Goal: Transaction & Acquisition: Purchase product/service

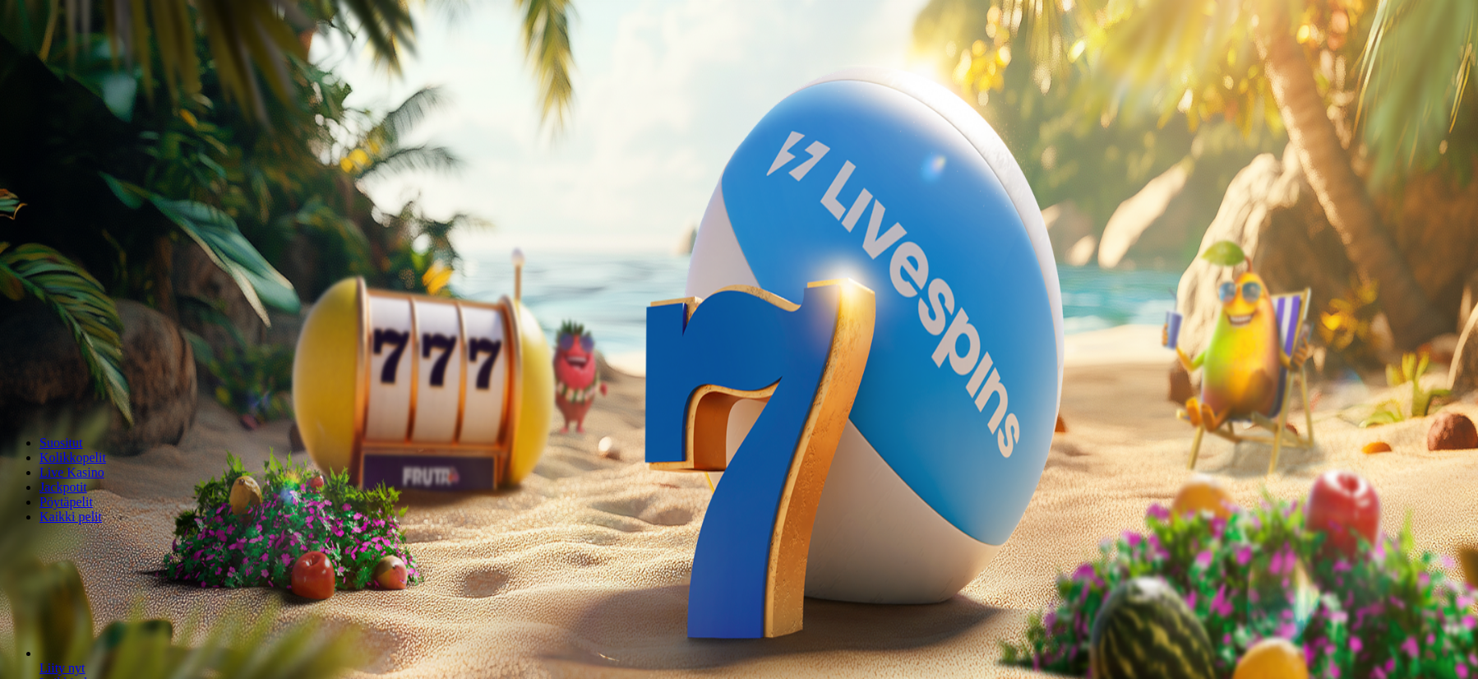
click at [109, 66] on span "Kirjaudu" at bounding box center [114, 59] width 40 height 12
click at [116, 68] on button "Kirjaudu" at bounding box center [113, 59] width 53 height 17
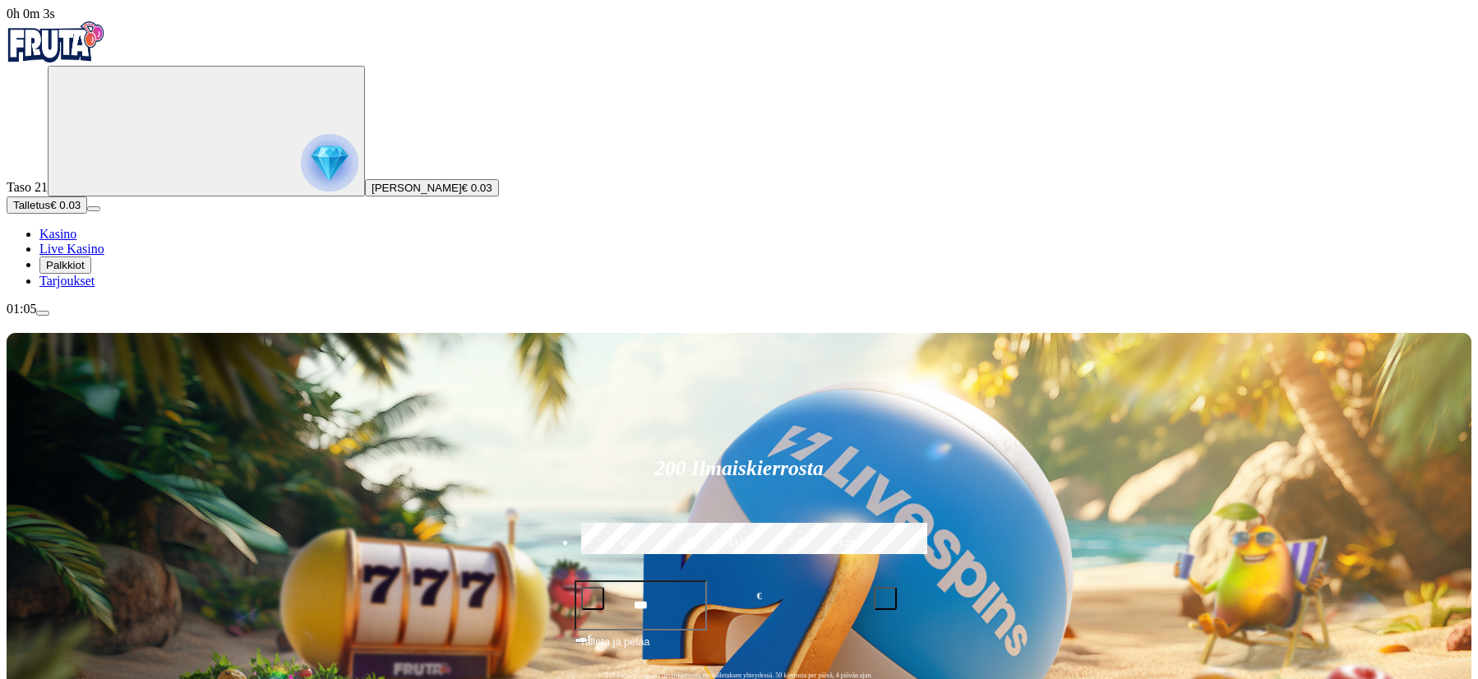
click at [85, 271] on span "Palkkiot" at bounding box center [65, 265] width 39 height 12
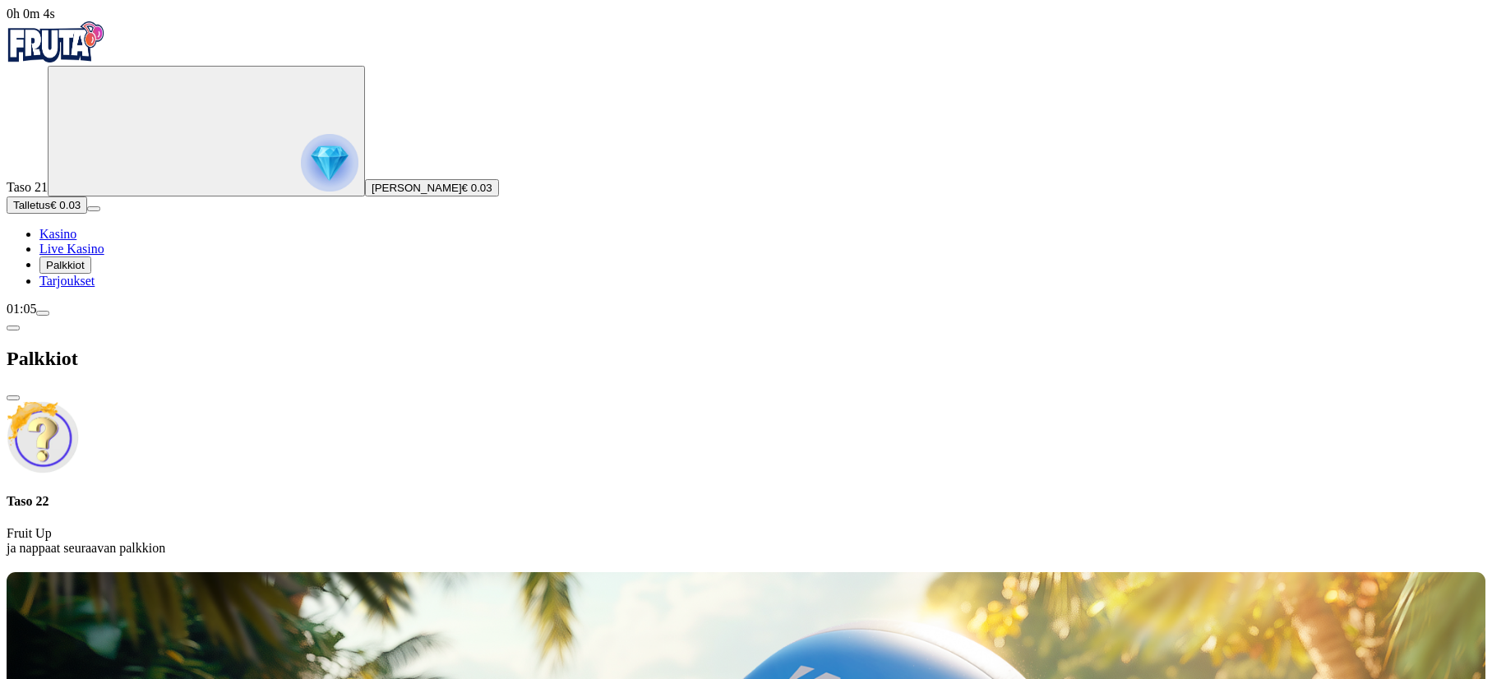
click at [325, 526] on p "Fruit Up ja nappaat seuraavan palkkion" at bounding box center [746, 541] width 1479 height 30
click at [418, 494] on div "Taso 22 Fruit Up ja nappaat seuraavan palkkion" at bounding box center [746, 525] width 1479 height 62
click at [301, 170] on img "Primary" at bounding box center [330, 163] width 58 height 58
click at [85, 271] on span "Palkkiot" at bounding box center [65, 265] width 39 height 12
click at [699, 569] on div at bounding box center [746, 569] width 1479 height 0
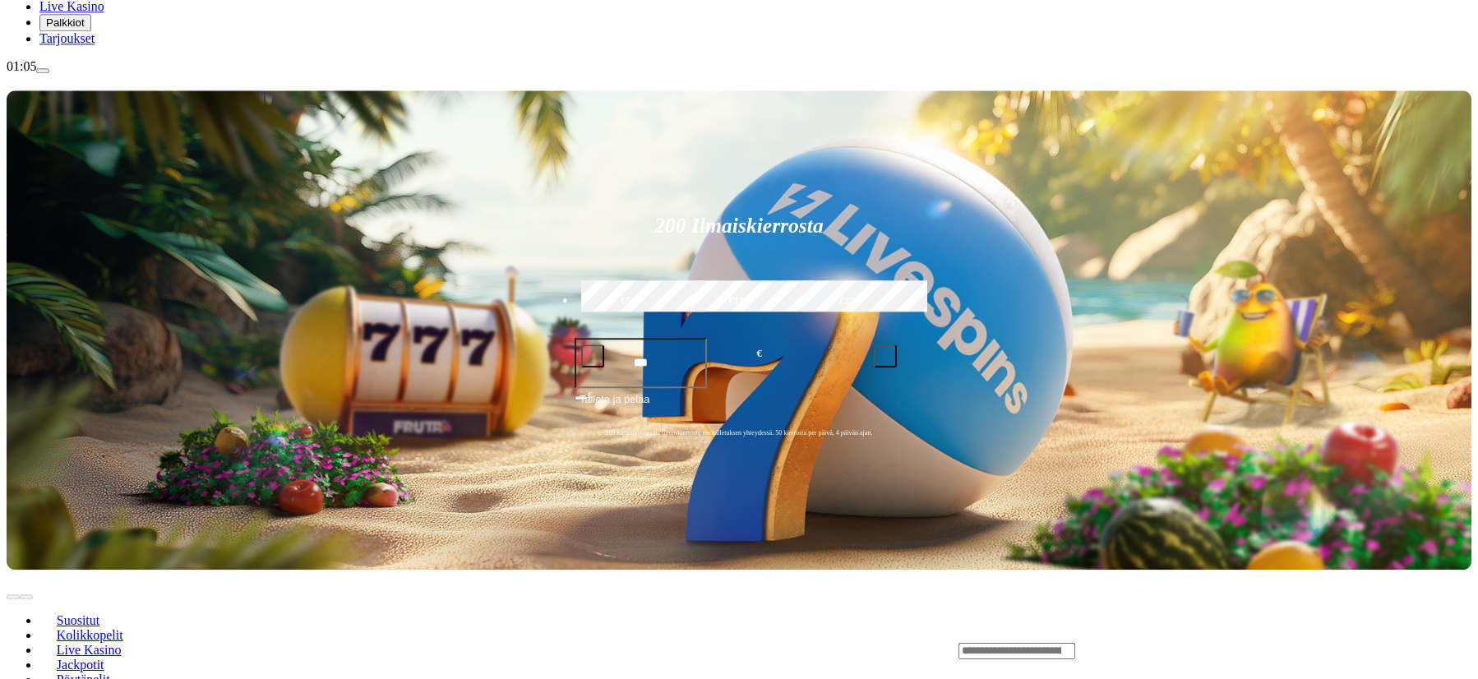
scroll to position [251, 0]
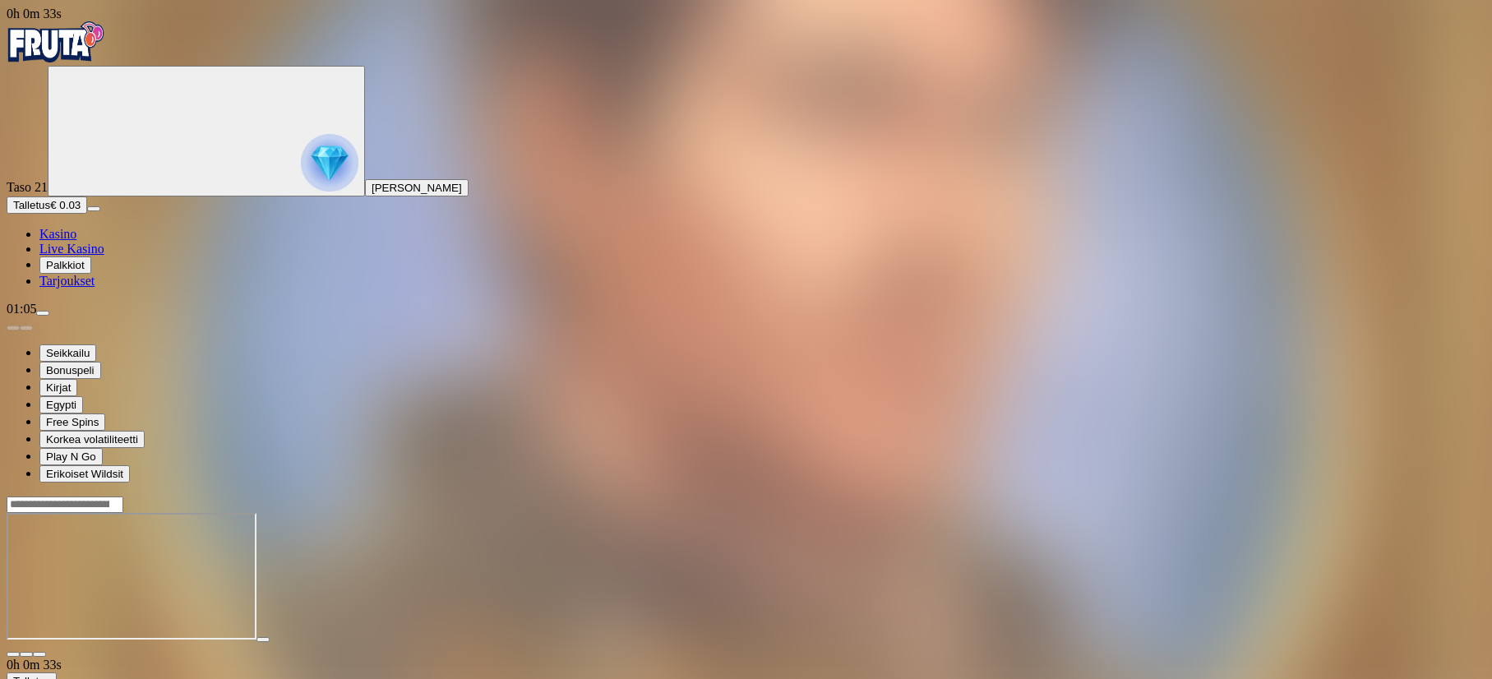
click at [71, 52] on img "Primary" at bounding box center [56, 41] width 99 height 41
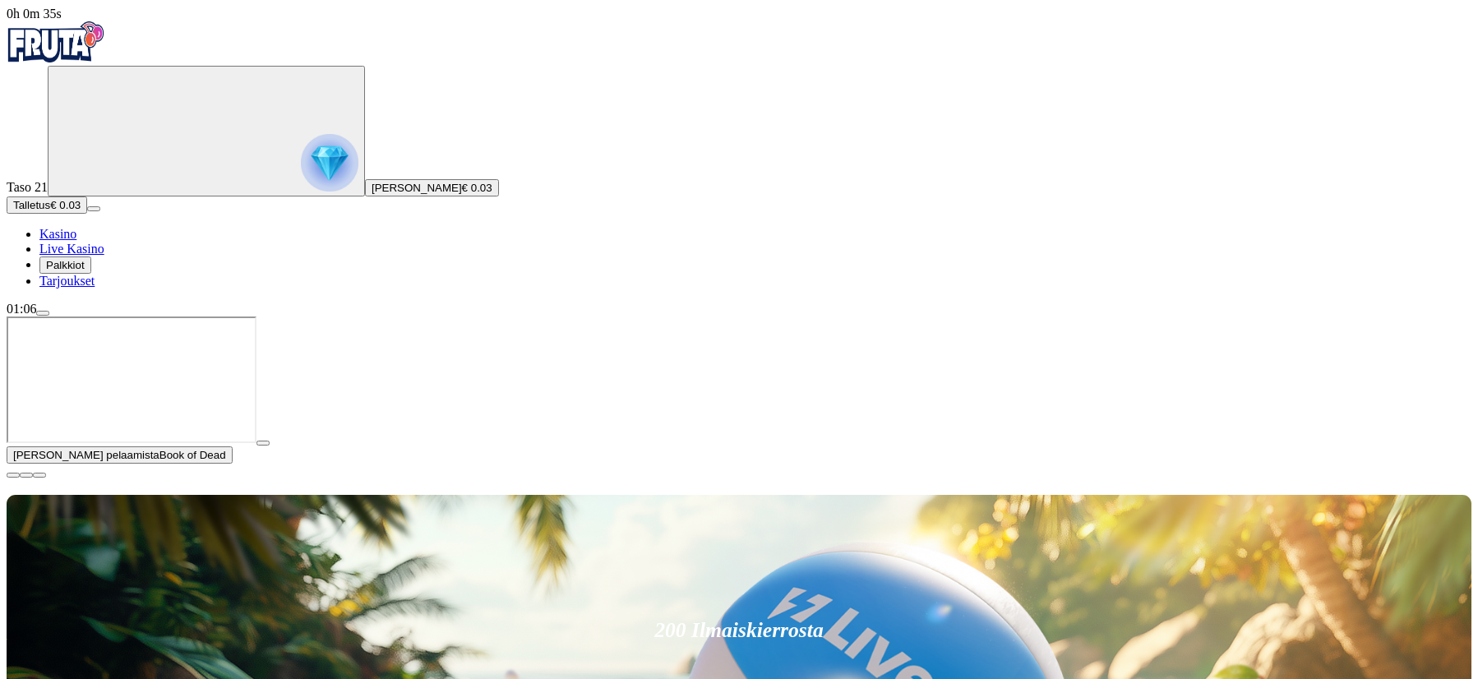
click at [43, 313] on span "menu icon" at bounding box center [43, 313] width 0 height 0
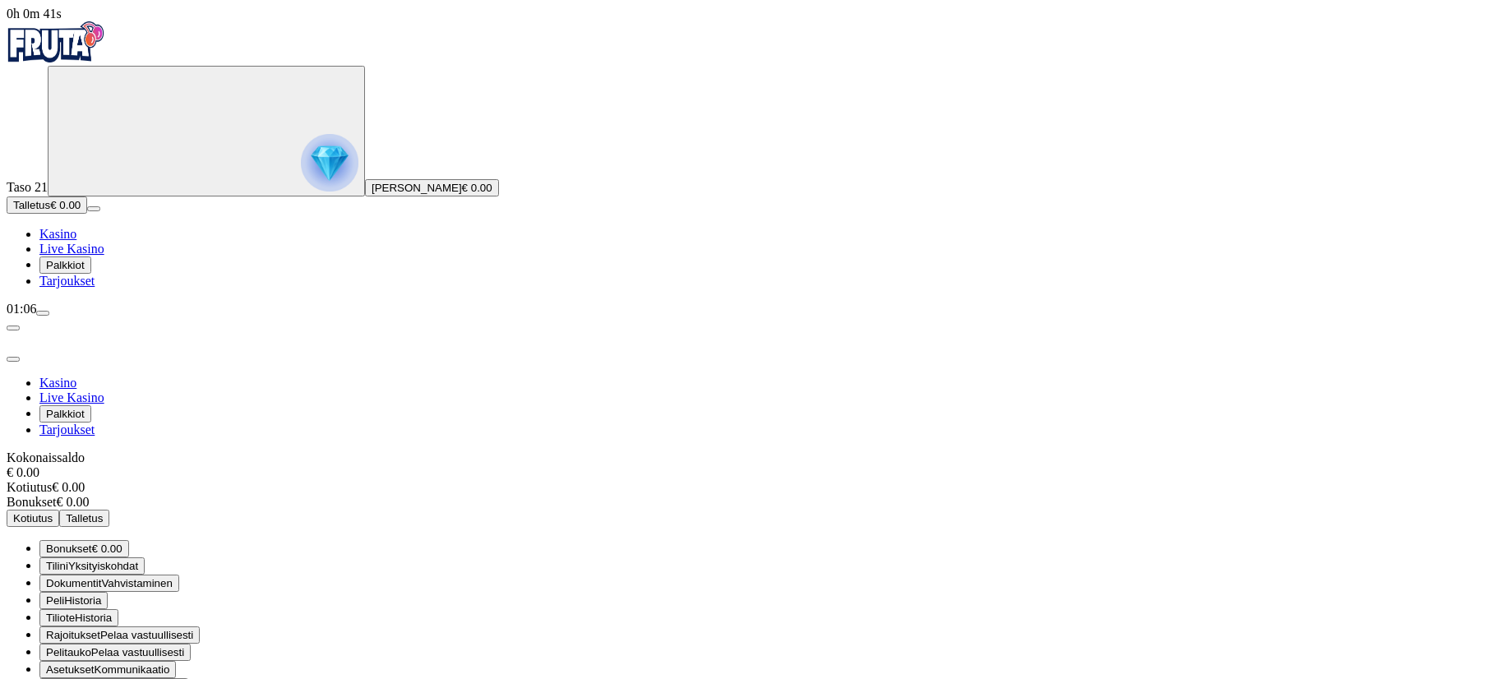
click at [85, 271] on span "Palkkiot" at bounding box center [65, 265] width 39 height 12
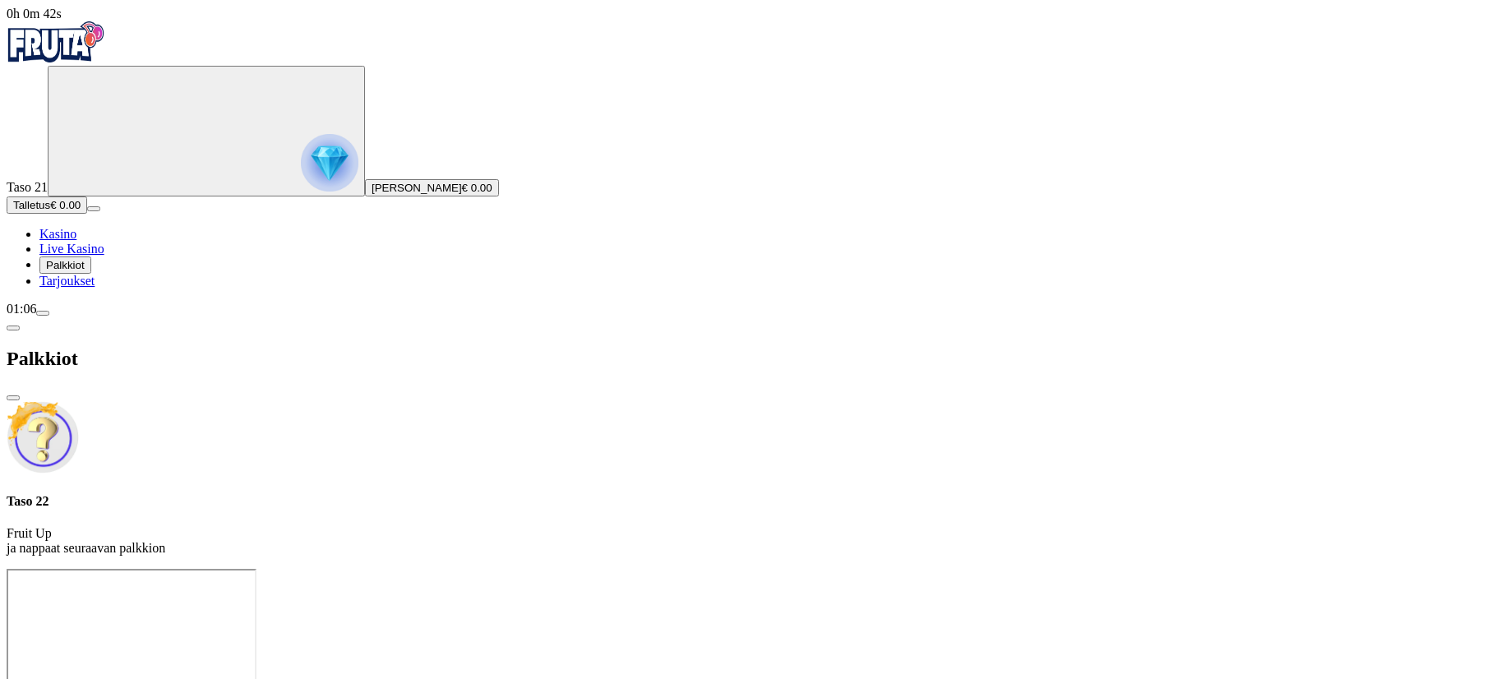
click at [327, 494] on div "Taso 22 Fruit Up ja nappaat seuraavan palkkion" at bounding box center [746, 525] width 1479 height 62
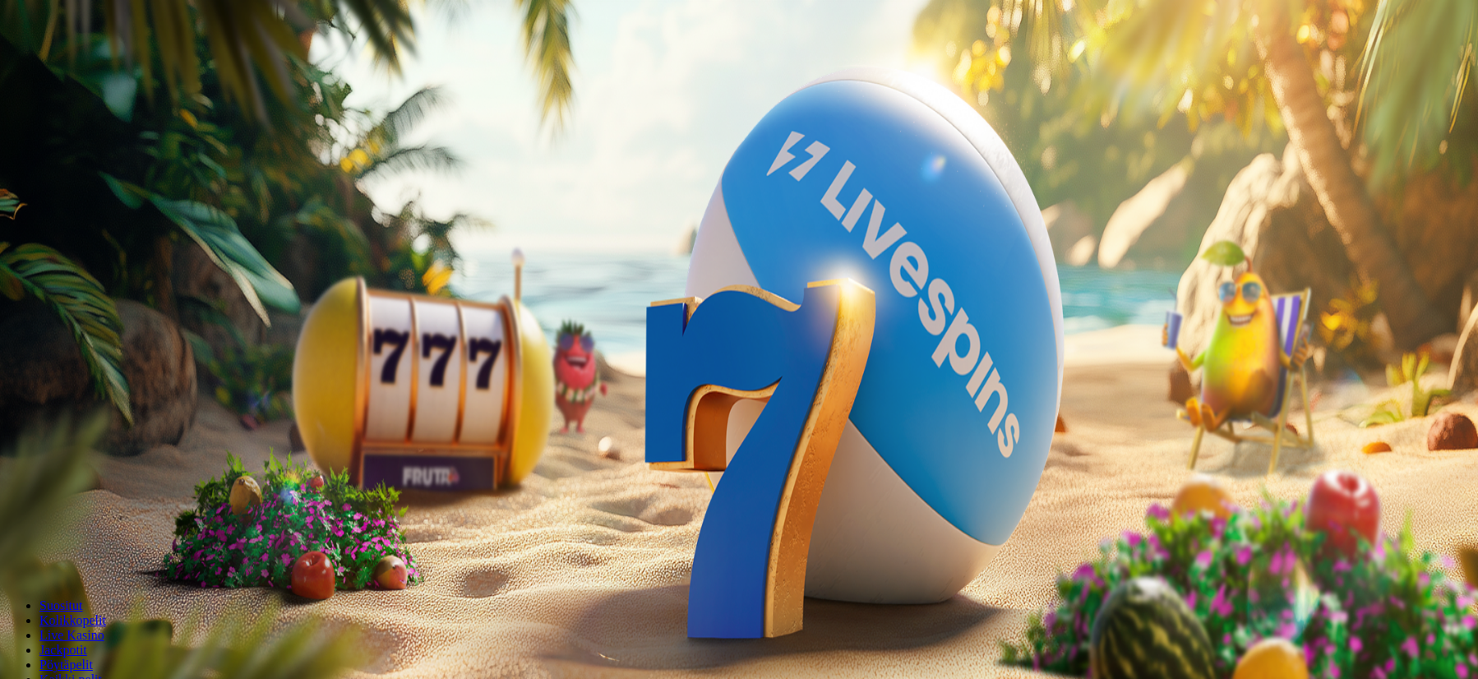
click at [123, 507] on input "***" at bounding box center [65, 515] width 117 height 16
type input "**"
click at [86, 556] on span "Talleta ja pelaa" at bounding box center [49, 562] width 73 height 12
click at [897, 404] on div "200 Ilmaiskierrosta €50 €150 €250 ** € € Talleta ja pelaa 200 kierrätysvapaata …" at bounding box center [739, 452] width 1465 height 236
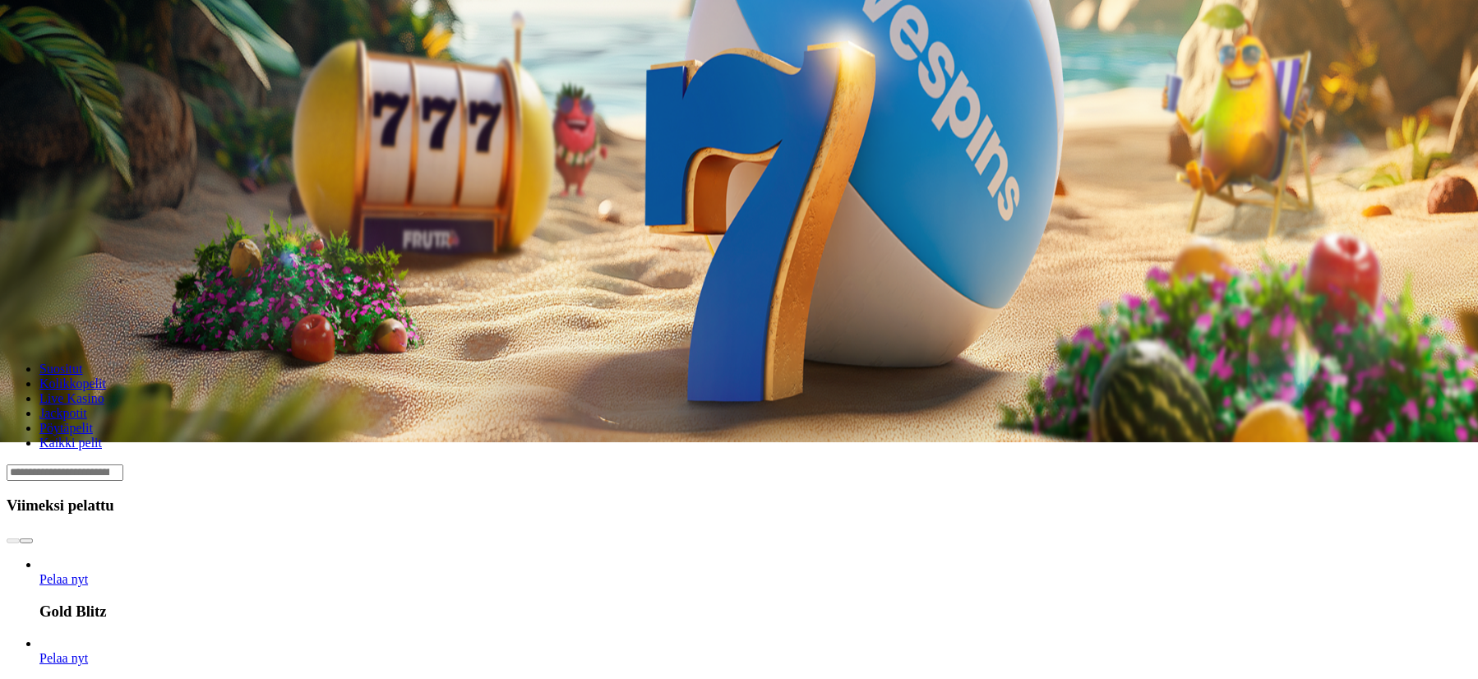
scroll to position [419, 0]
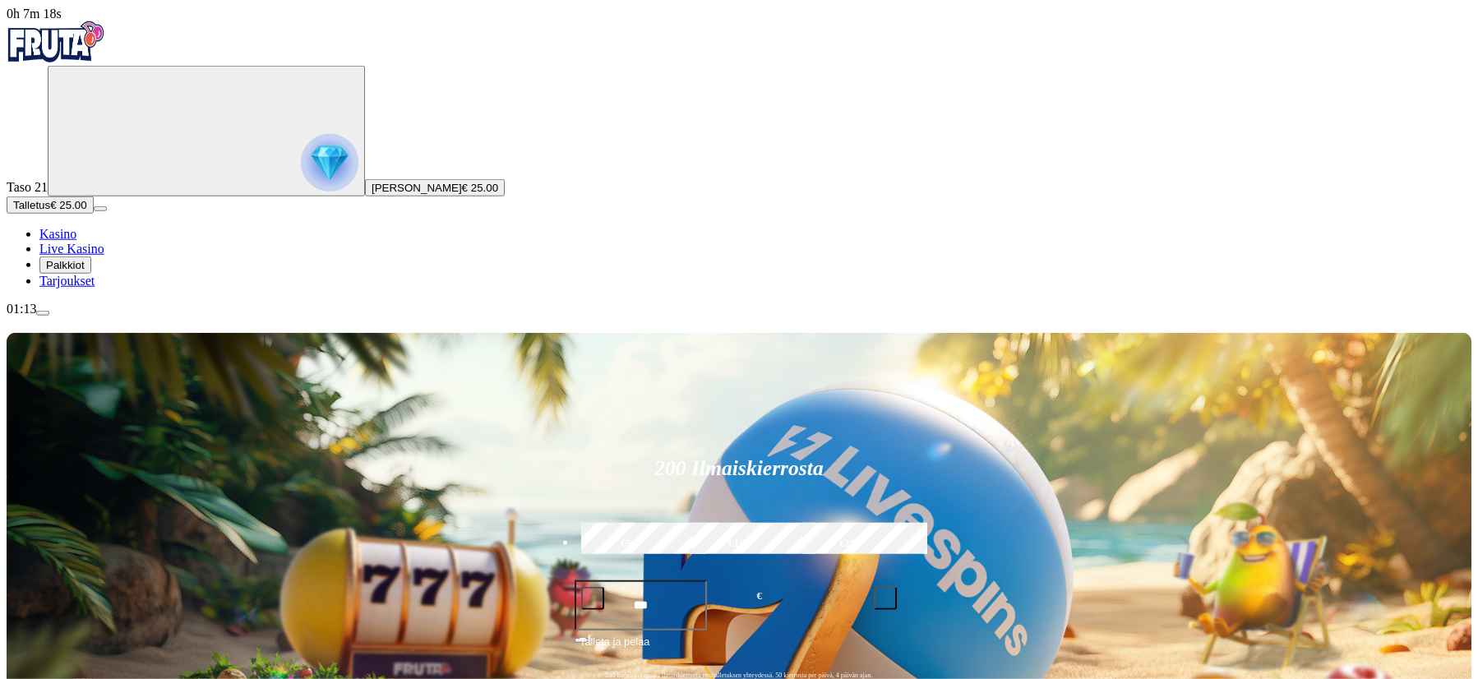
scroll to position [251, 0]
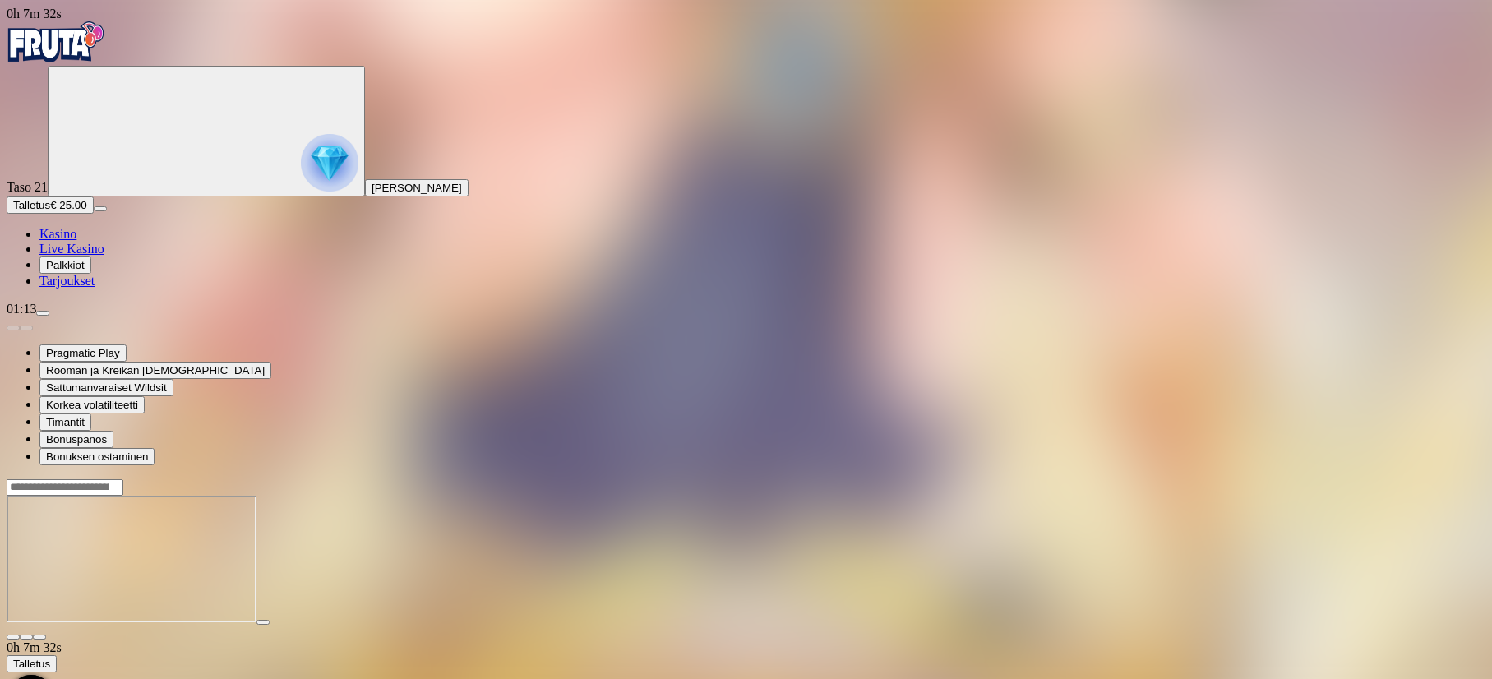
click at [13, 637] on span "close icon" at bounding box center [13, 637] width 0 height 0
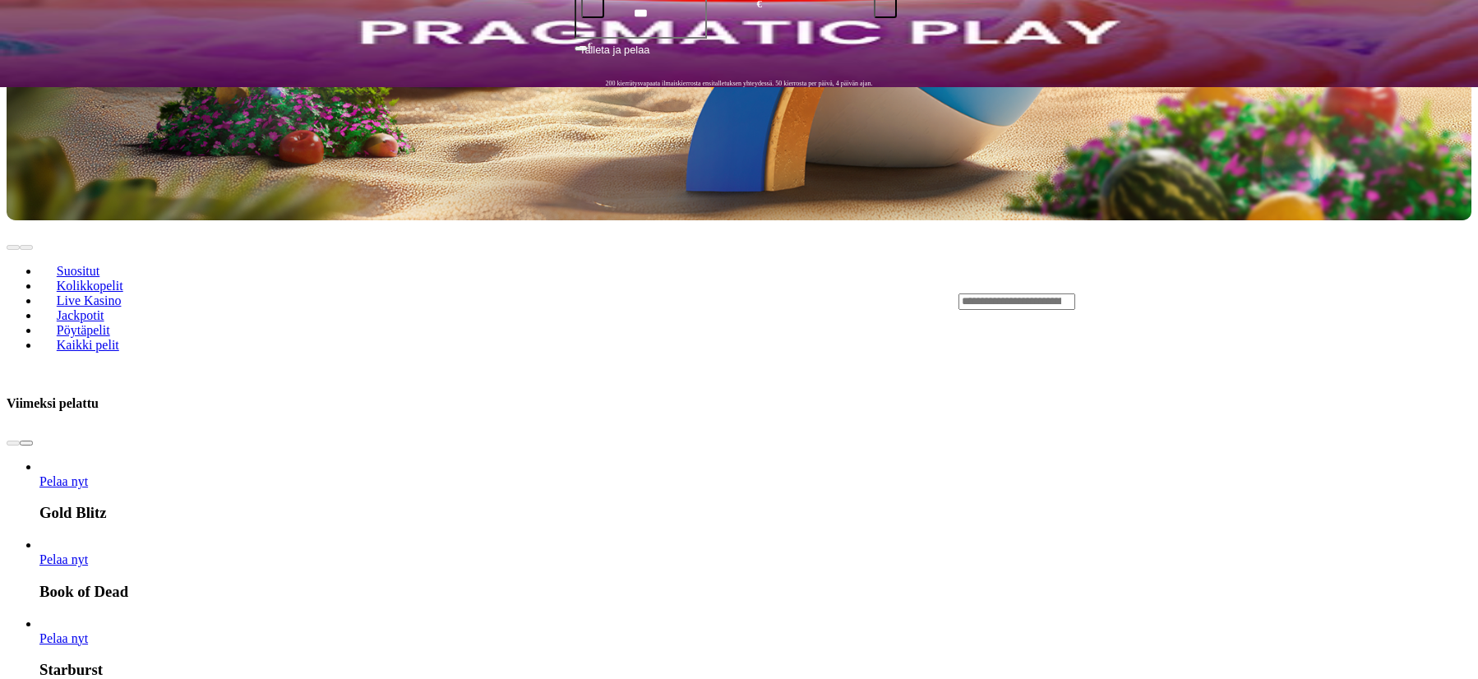
scroll to position [587, 0]
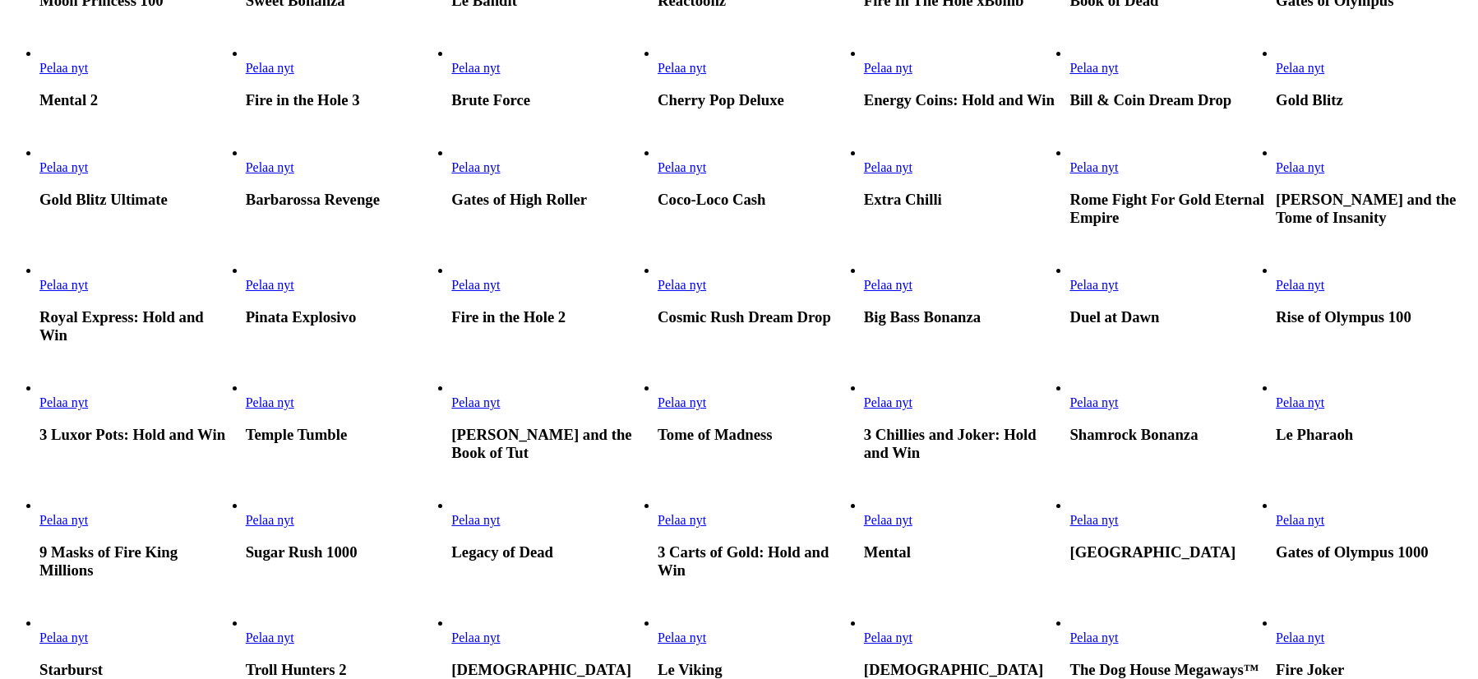
scroll to position [671, 0]
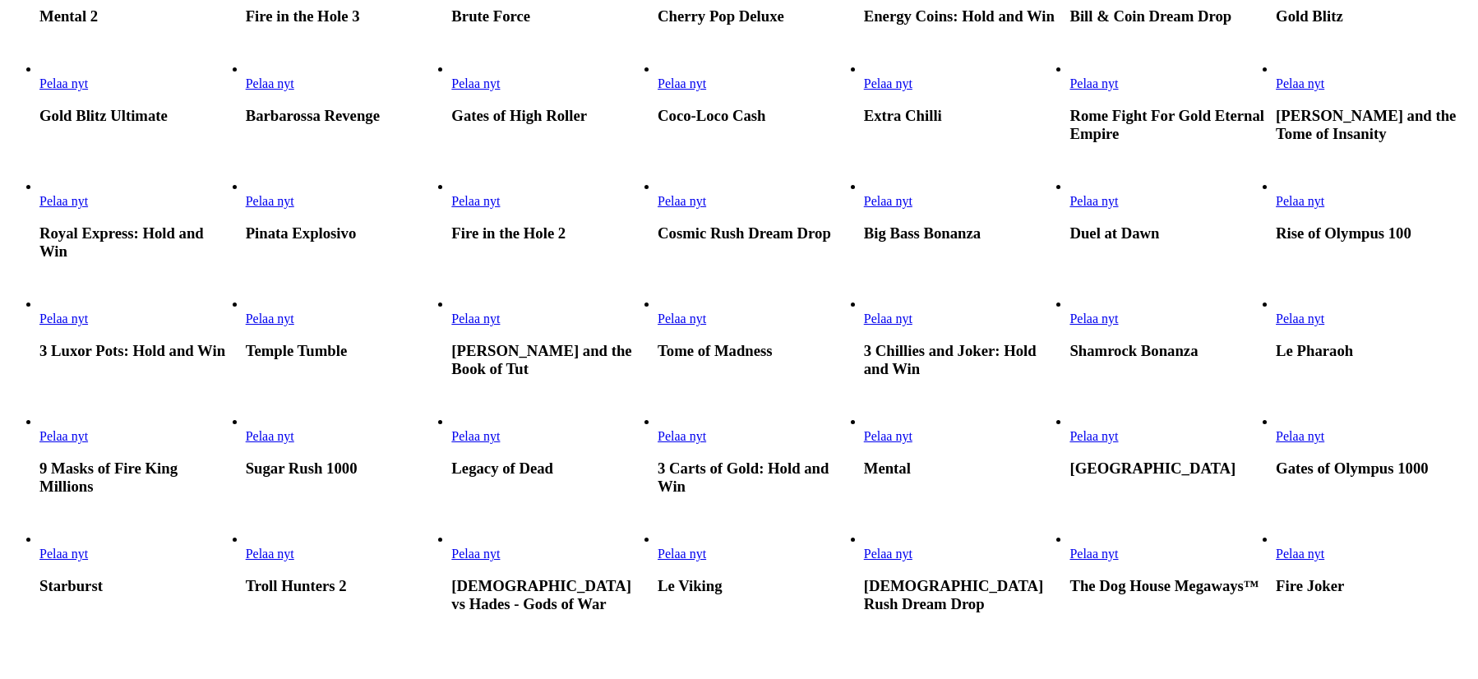
click at [1069, 91] on link "Rome Fight For Gold Eternal Empire" at bounding box center [1069, 91] width 0 height 0
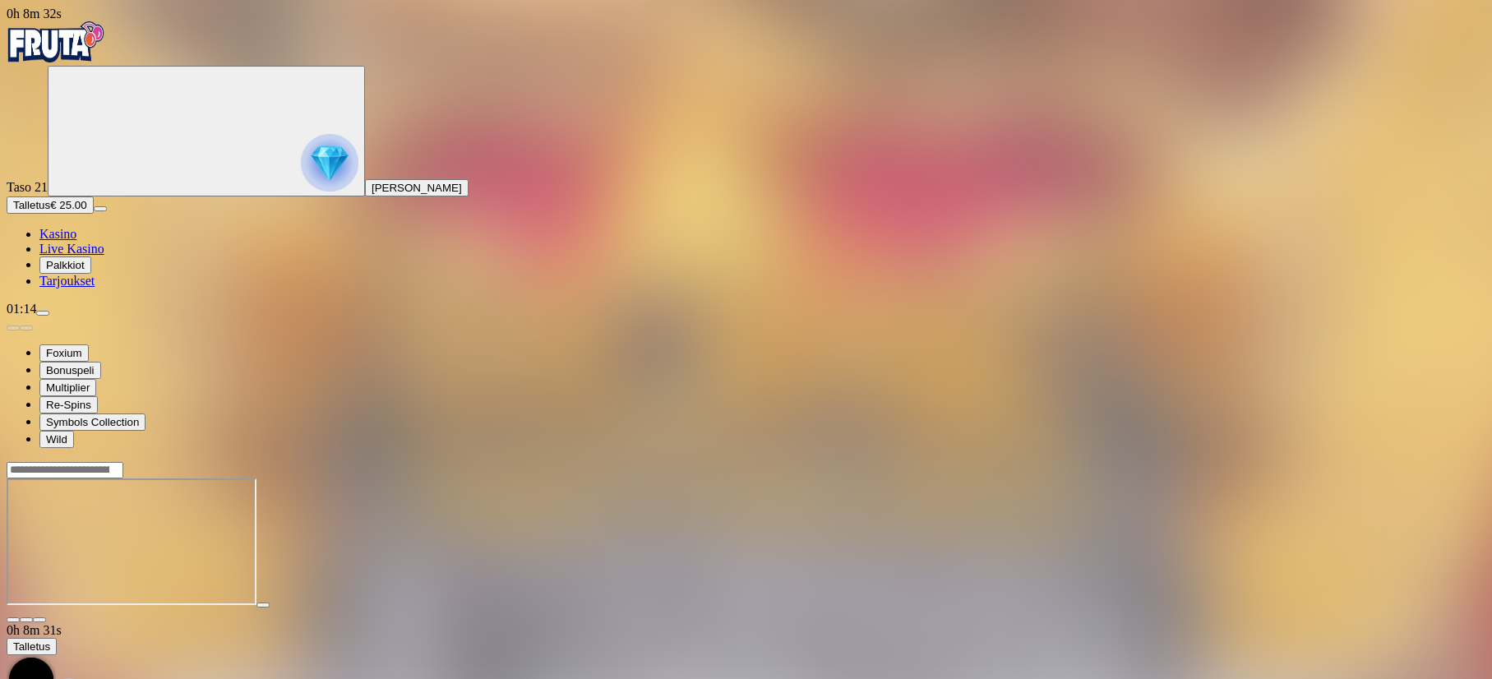
click at [39, 620] on span "fullscreen icon" at bounding box center [39, 620] width 0 height 0
click at [13, 620] on span "close icon" at bounding box center [13, 620] width 0 height 0
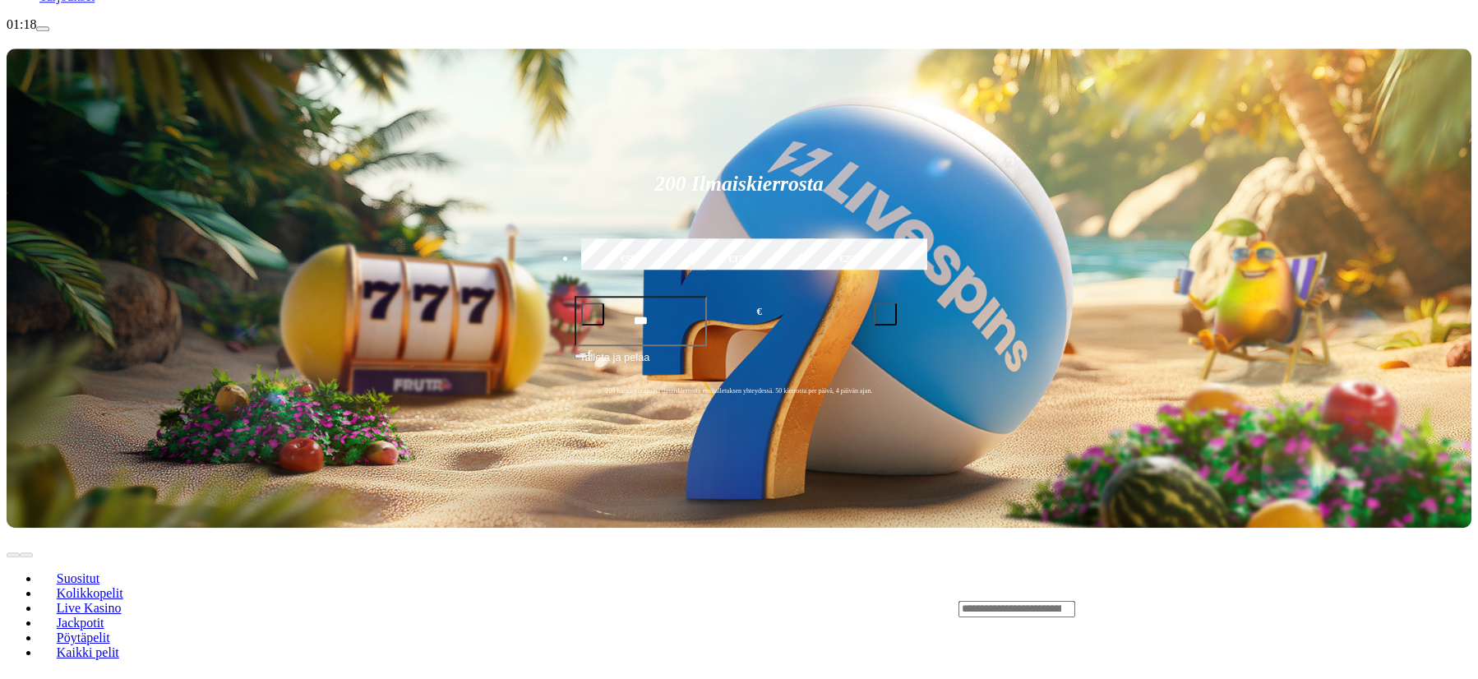
scroll to position [335, 0]
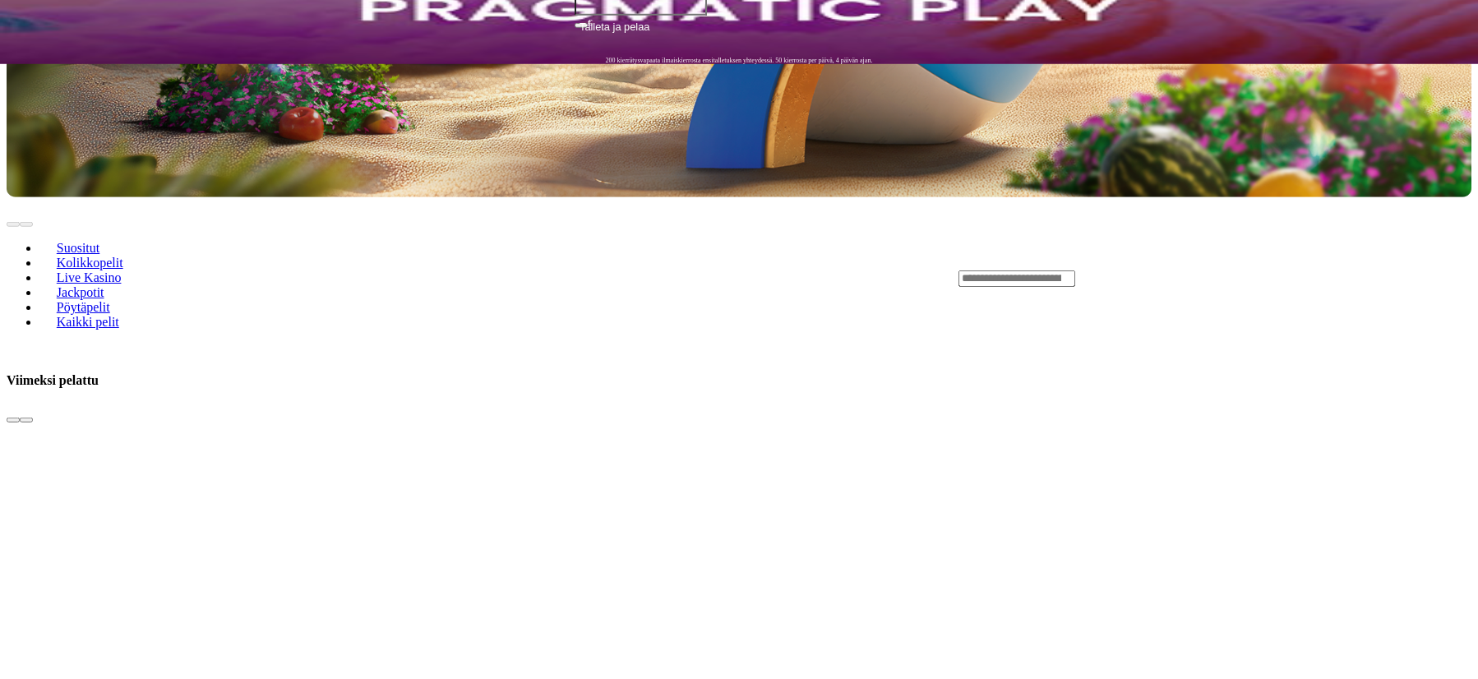
scroll to position [503, 0]
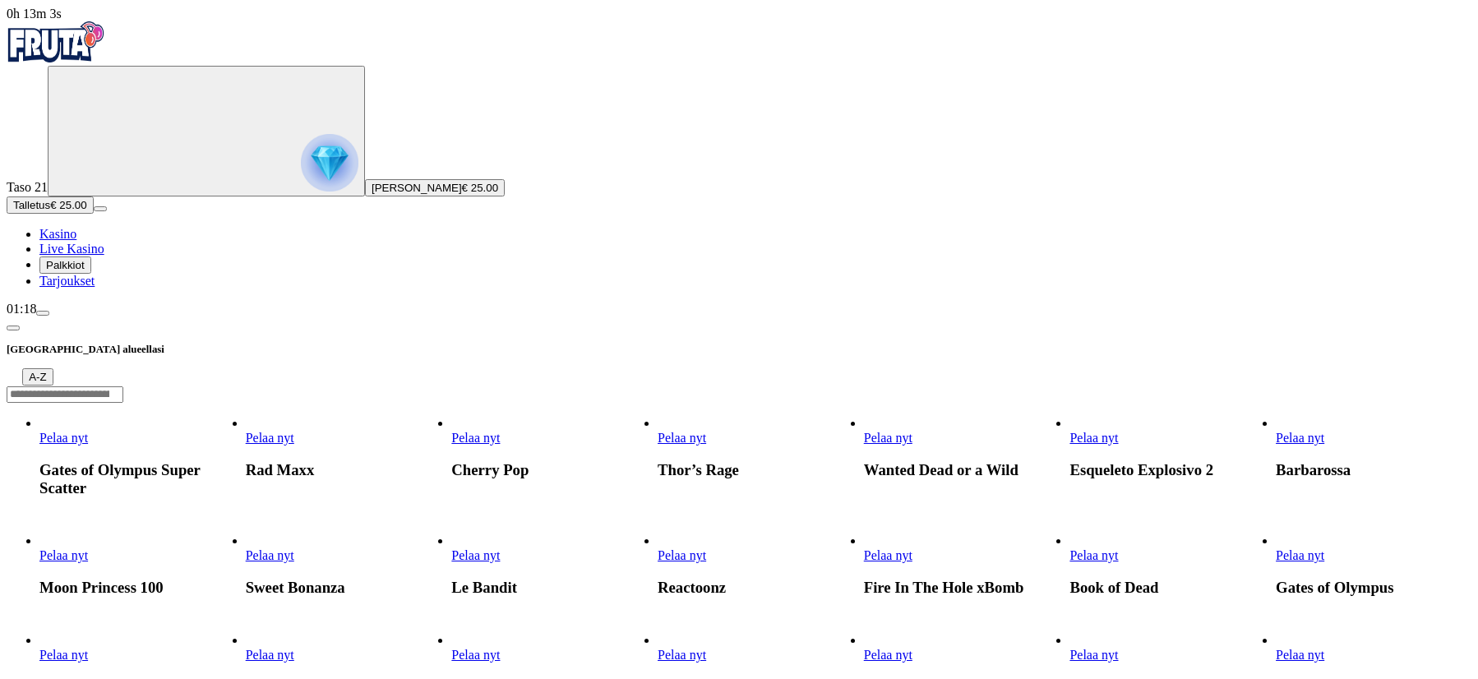
click at [864, 563] on link "Fire In The Hole xBomb" at bounding box center [864, 563] width 0 height 0
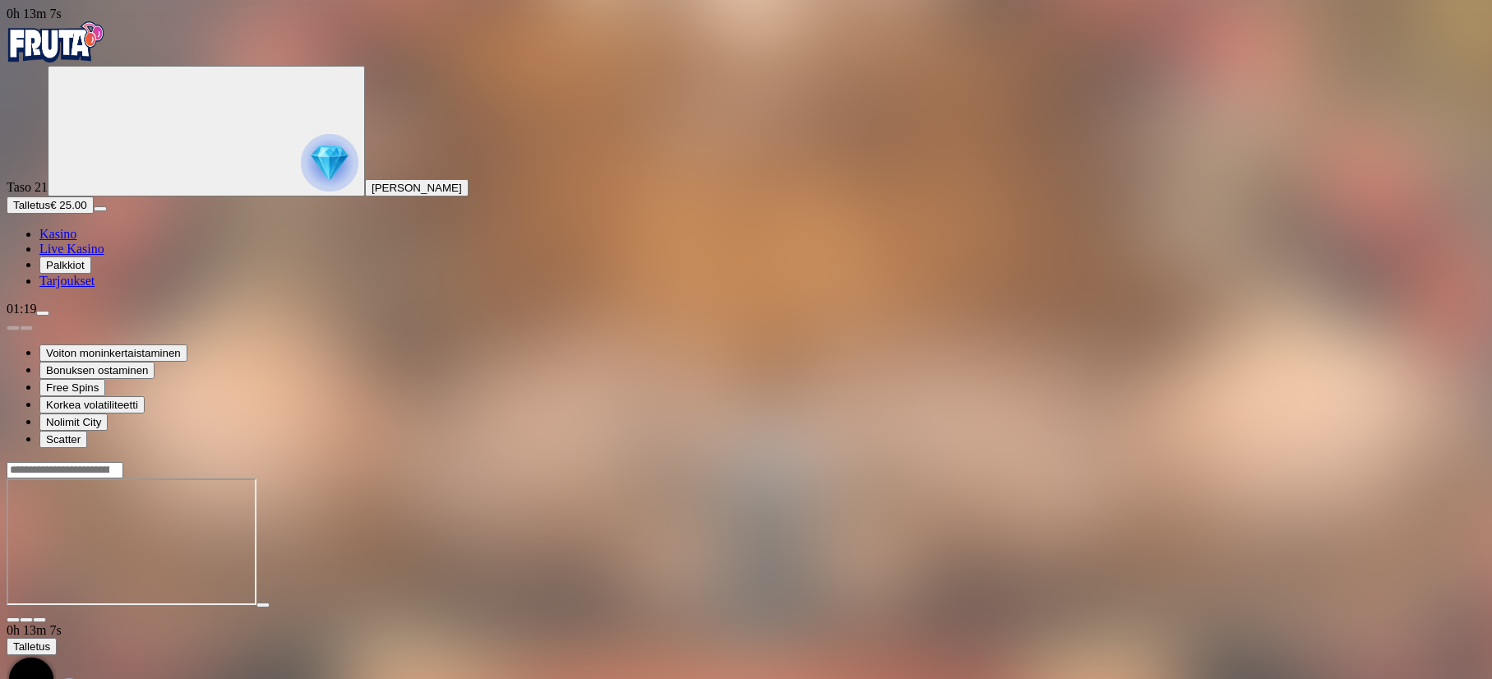
click at [39, 620] on span "fullscreen icon" at bounding box center [39, 620] width 0 height 0
click at [13, 620] on span "close icon" at bounding box center [13, 620] width 0 height 0
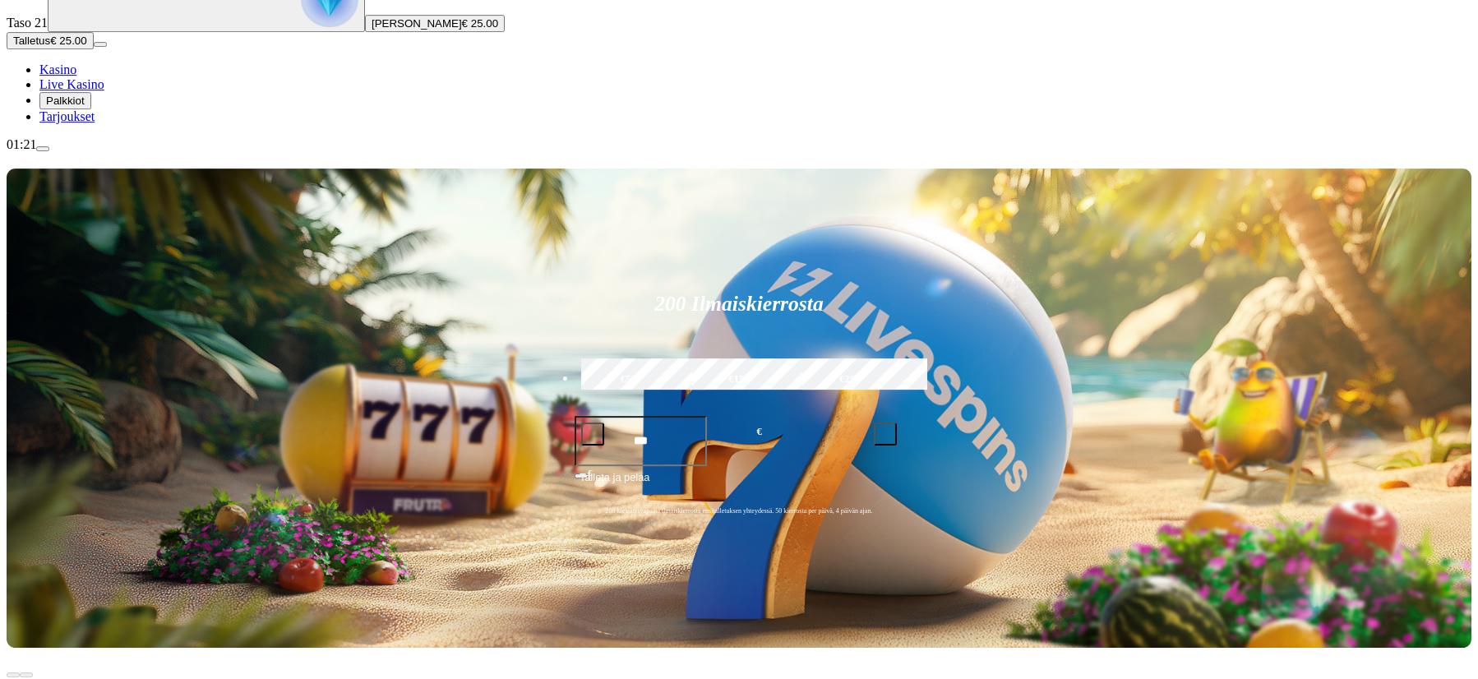
scroll to position [168, 0]
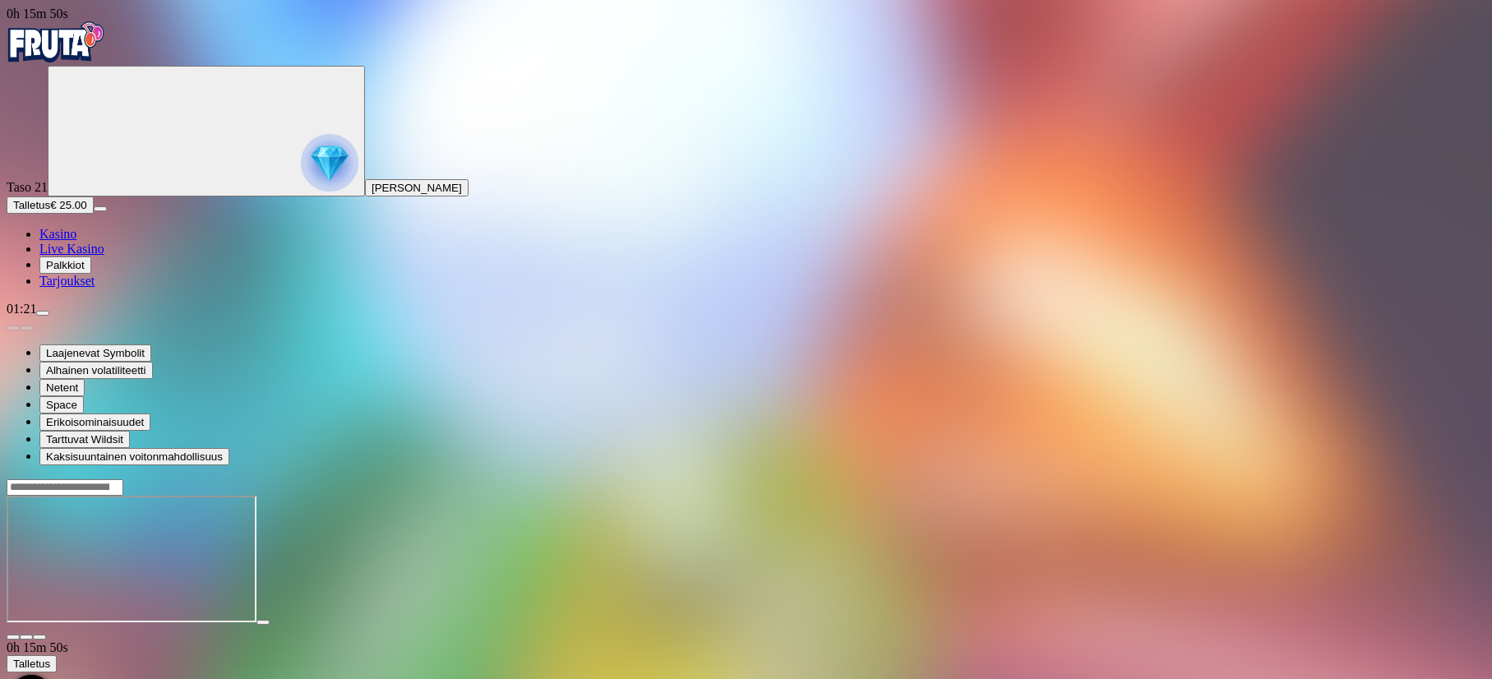
click at [13, 637] on span "close icon" at bounding box center [13, 637] width 0 height 0
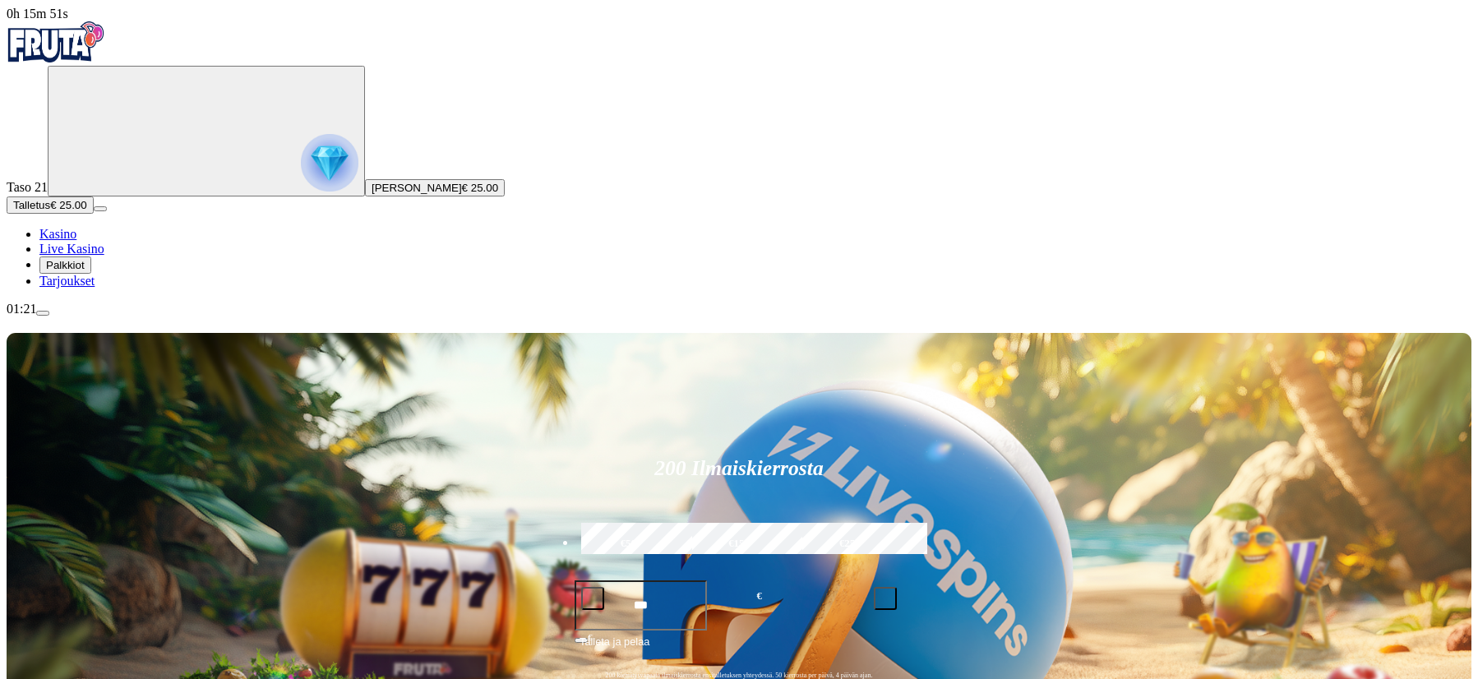
scroll to position [168, 0]
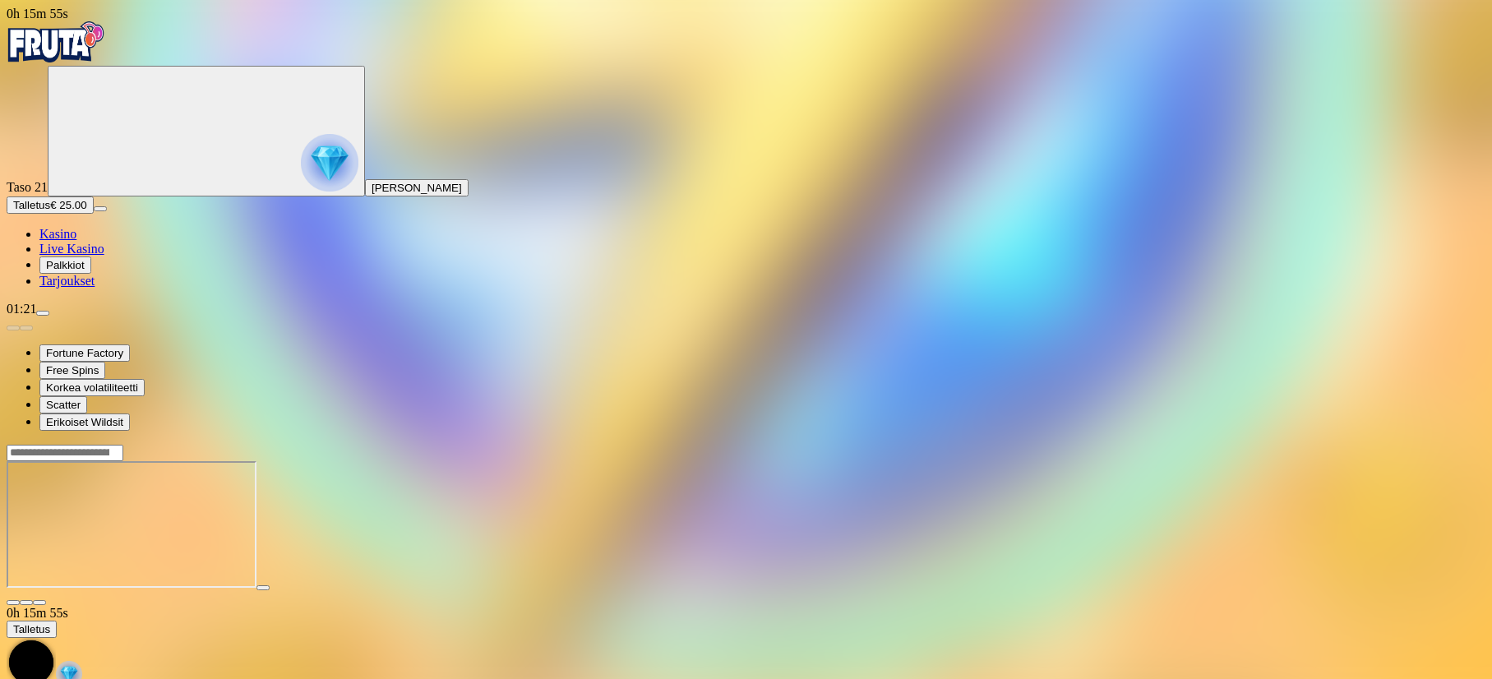
click at [13, 602] on span "close icon" at bounding box center [13, 602] width 0 height 0
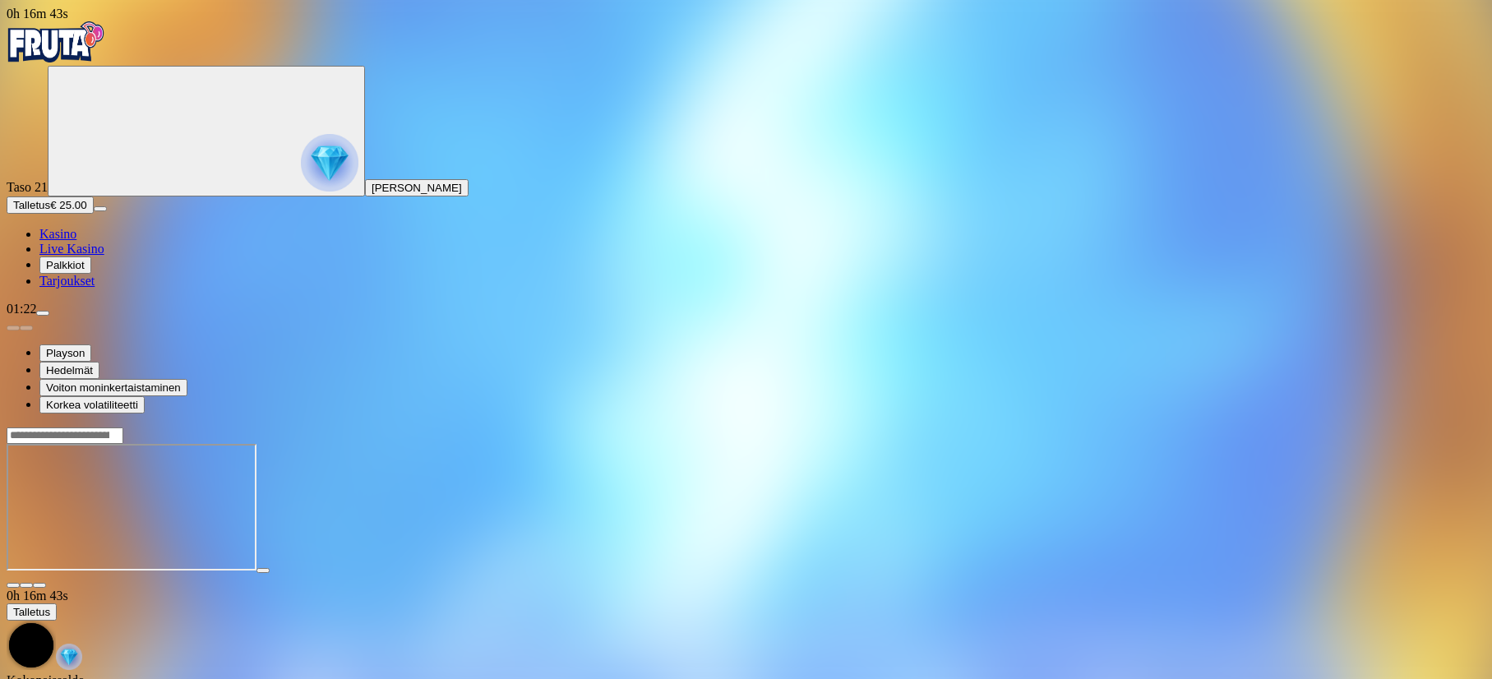
click at [13, 585] on span "close icon" at bounding box center [13, 585] width 0 height 0
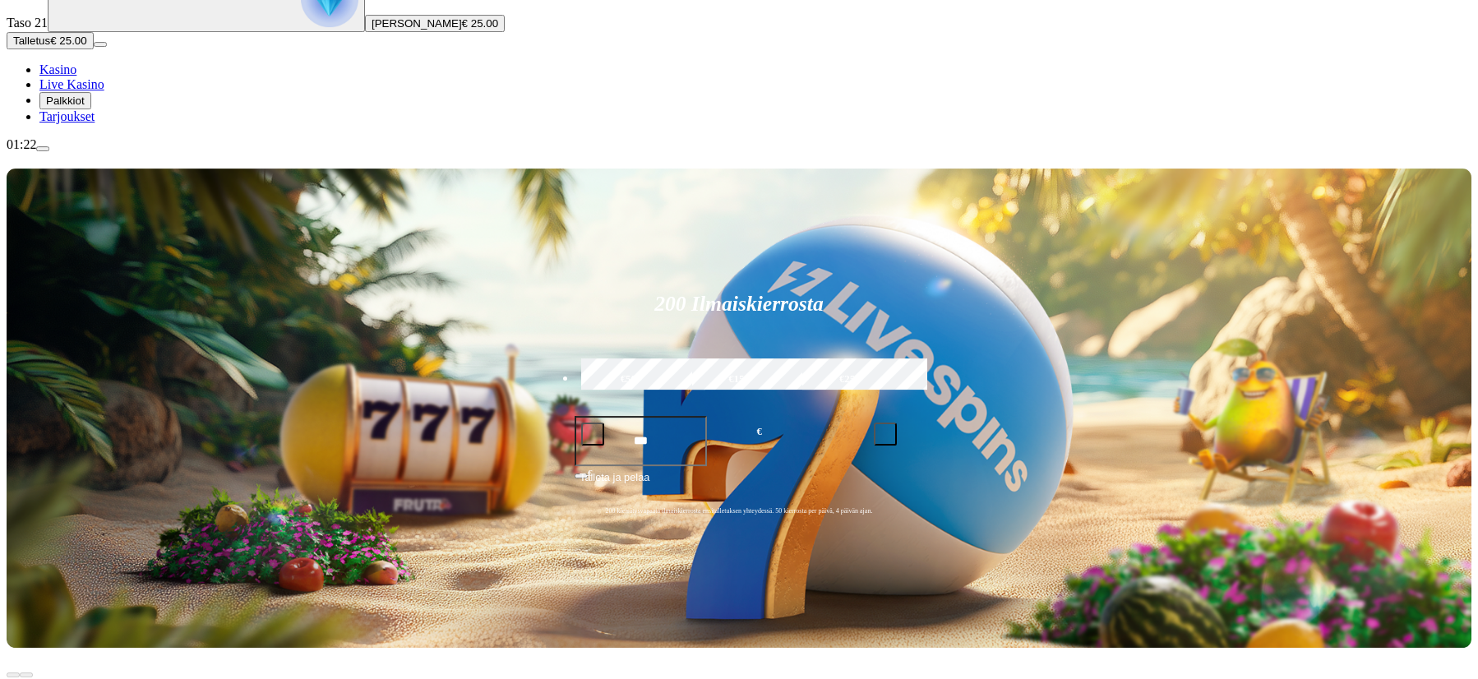
scroll to position [251, 0]
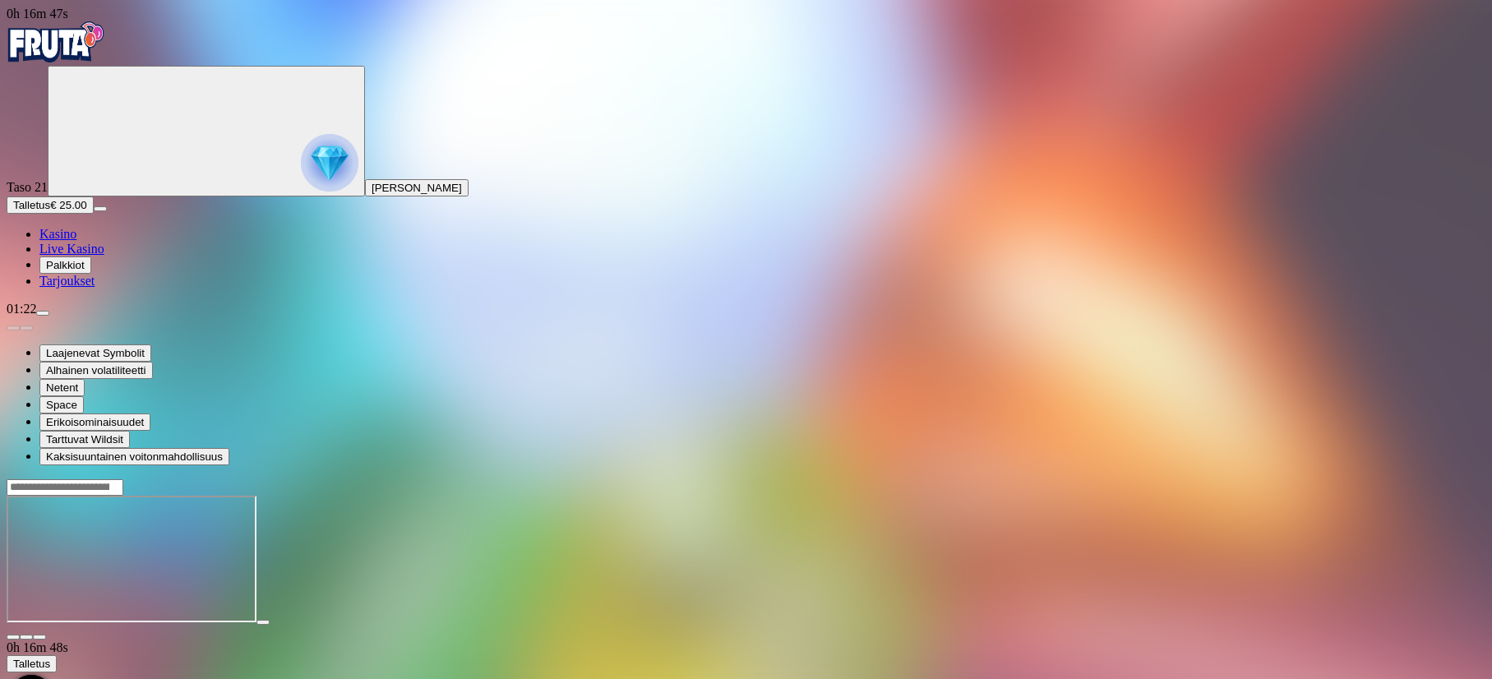
click at [39, 637] on span "fullscreen icon" at bounding box center [39, 637] width 0 height 0
click at [20, 634] on button "button" at bounding box center [13, 636] width 13 height 5
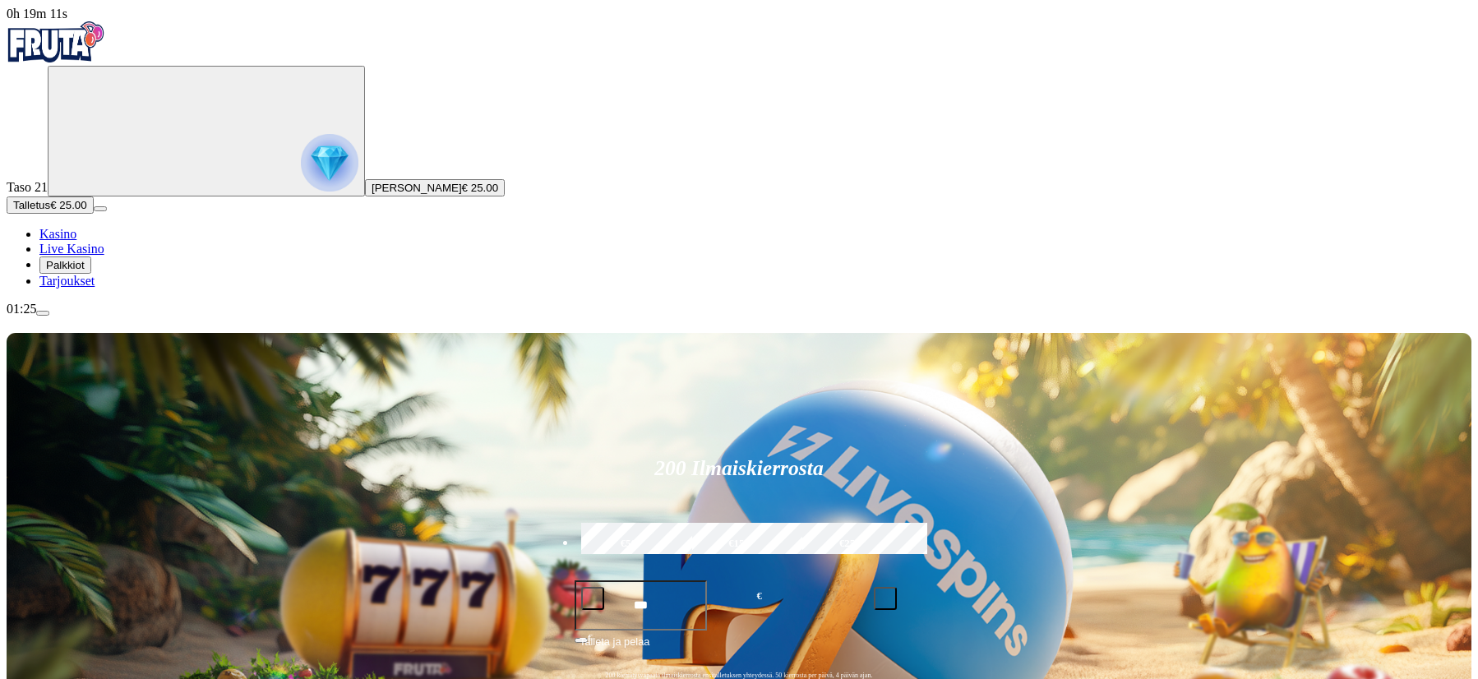
scroll to position [251, 0]
